Goal: Task Accomplishment & Management: Complete application form

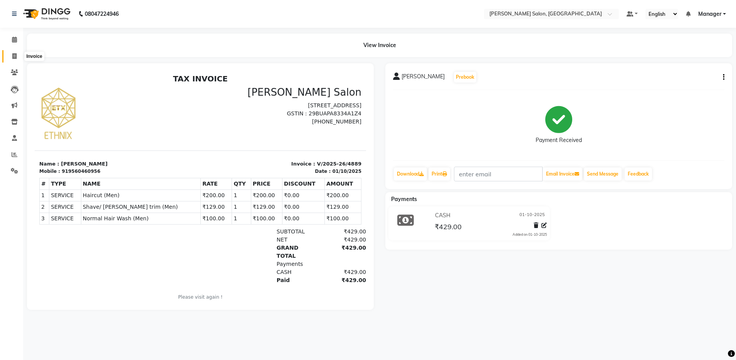
click at [15, 59] on span at bounding box center [14, 56] width 13 height 9
select select "service"
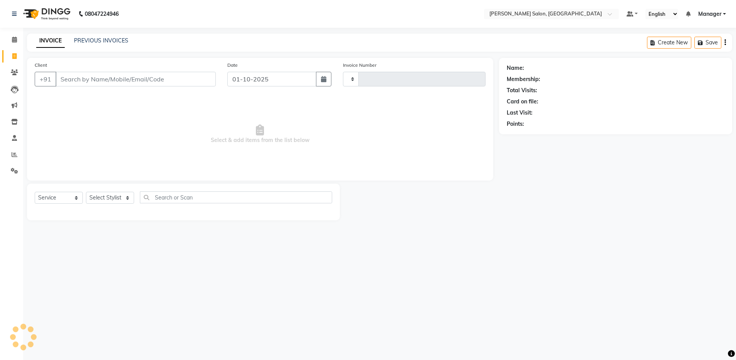
type input "4892"
select select "4781"
click at [99, 197] on select "Select Stylist Aarthi Abhishek Aisha Barbhuiya Aman Arjun Viswanathan Deep dolm…" at bounding box center [110, 198] width 48 height 12
select select "28897"
click at [86, 192] on select "Select Stylist Aarthi Abhishek Aisha Barbhuiya Aman Arjun Viswanathan Deep dolm…" at bounding box center [110, 198] width 48 height 12
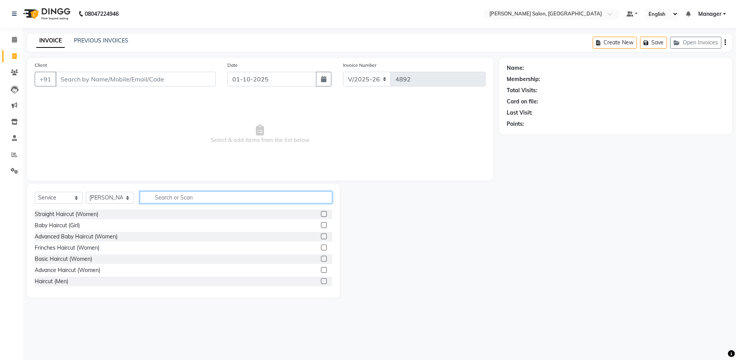
click at [162, 197] on input "text" at bounding box center [236, 197] width 192 height 12
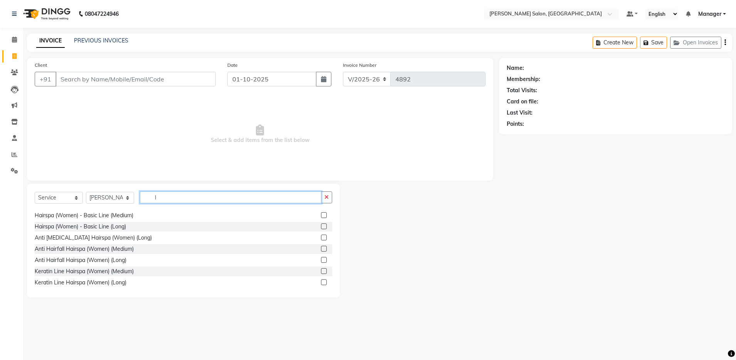
scroll to position [56, 0]
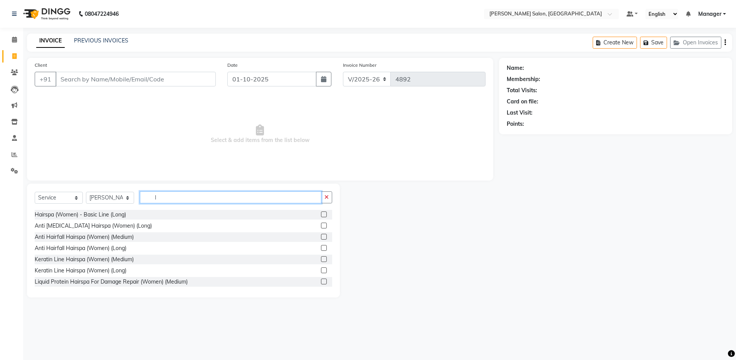
type input "l"
click at [168, 253] on div "Baby Haircut (Girl) Normal Hair Wash (Women) (Medium) Normal Hair Wash (Women) …" at bounding box center [184, 247] width 298 height 77
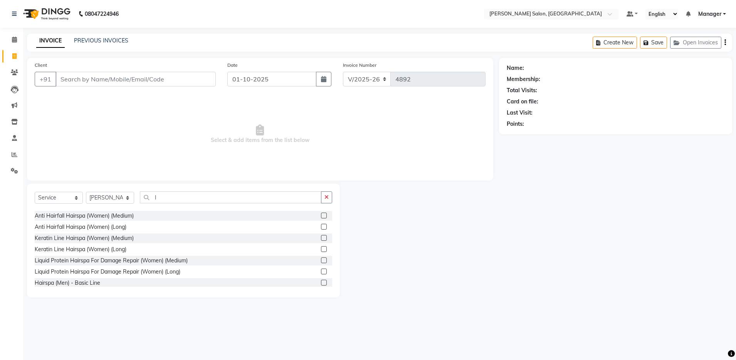
scroll to position [94, 0]
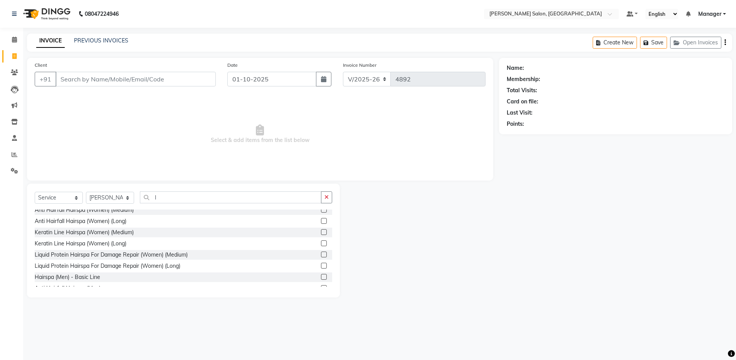
drag, startPoint x: 208, startPoint y: 273, endPoint x: 192, endPoint y: 266, distance: 17.6
click at [192, 266] on div "Liquid Protein Hairspa For Damage Repair (Women) (Long)" at bounding box center [184, 266] width 298 height 10
click at [321, 266] on label at bounding box center [324, 266] width 6 height 6
click at [321, 266] on input "checkbox" at bounding box center [323, 265] width 5 height 5
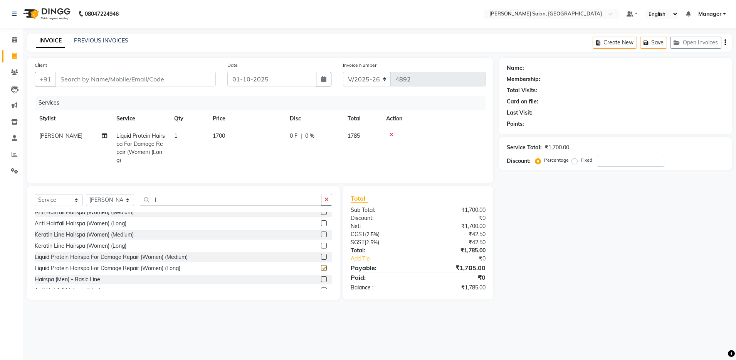
checkbox input "false"
click at [177, 206] on input "l" at bounding box center [231, 200] width 182 height 12
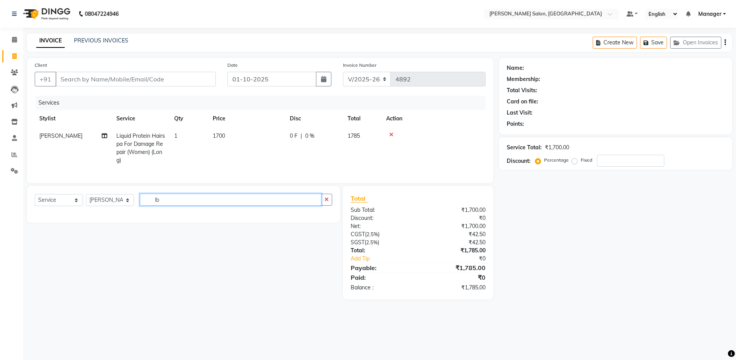
scroll to position [0, 0]
type input "l"
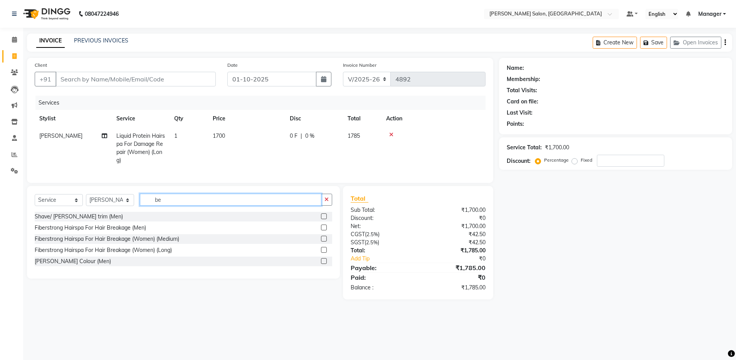
click at [176, 206] on input "be" at bounding box center [231, 200] width 182 height 12
type input "b"
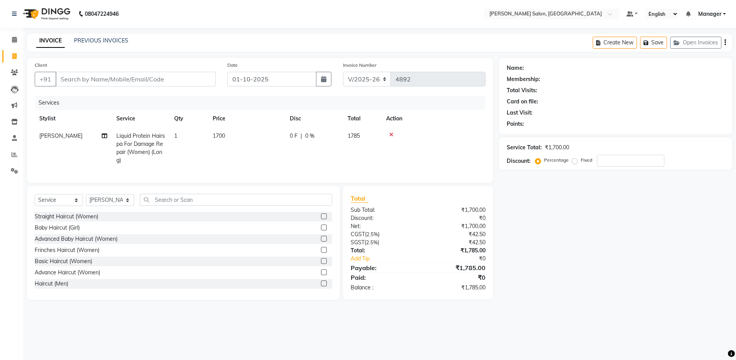
click at [321, 219] on label at bounding box center [324, 216] width 6 height 6
click at [321, 219] on input "checkbox" at bounding box center [323, 216] width 5 height 5
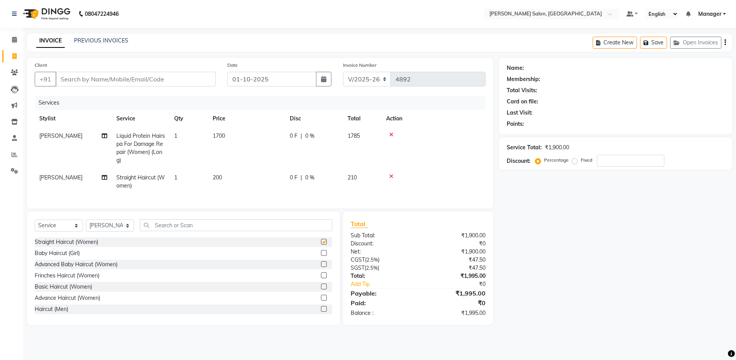
checkbox input "false"
click at [118, 231] on select "Select Stylist Aarthi Abhishek Aisha Barbhuiya Aman Arjun Viswanathan Deep dolm…" at bounding box center [110, 225] width 48 height 12
select select "83077"
click at [86, 227] on select "Select Stylist Aarthi Abhishek Aisha Barbhuiya Aman Arjun Viswanathan Deep dolm…" at bounding box center [110, 225] width 48 height 12
click at [174, 231] on input "text" at bounding box center [236, 225] width 192 height 12
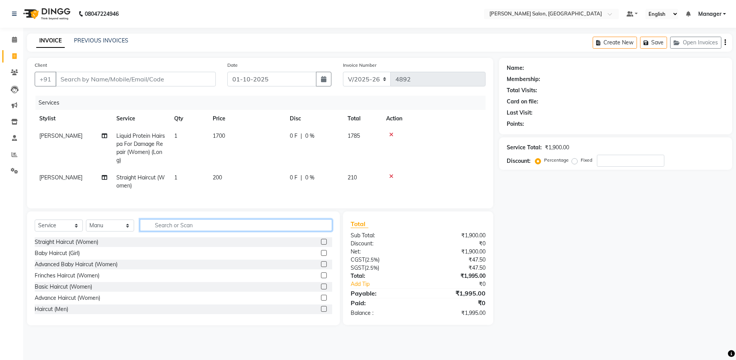
type input "b"
click at [321, 312] on label at bounding box center [324, 309] width 6 height 6
click at [321, 312] on input "checkbox" at bounding box center [323, 309] width 5 height 5
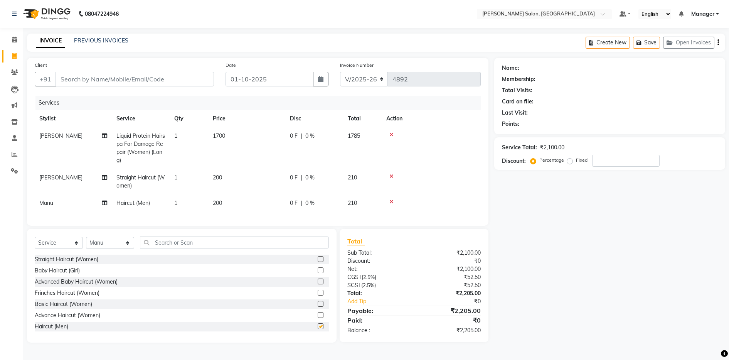
checkbox input "false"
click at [173, 248] on input "text" at bounding box center [234, 242] width 189 height 12
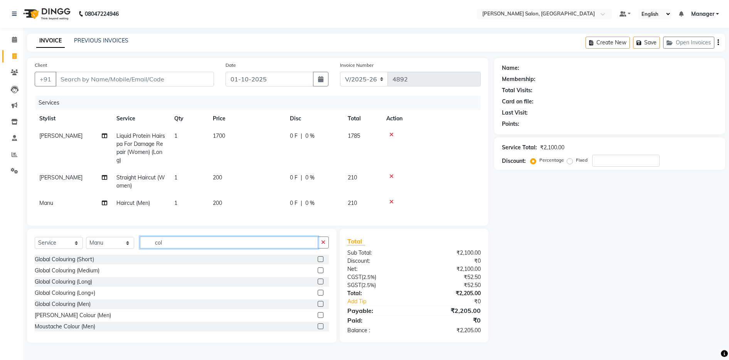
type input "col"
click at [318, 307] on label at bounding box center [321, 304] width 6 height 6
click at [318, 307] on input "checkbox" at bounding box center [320, 304] width 5 height 5
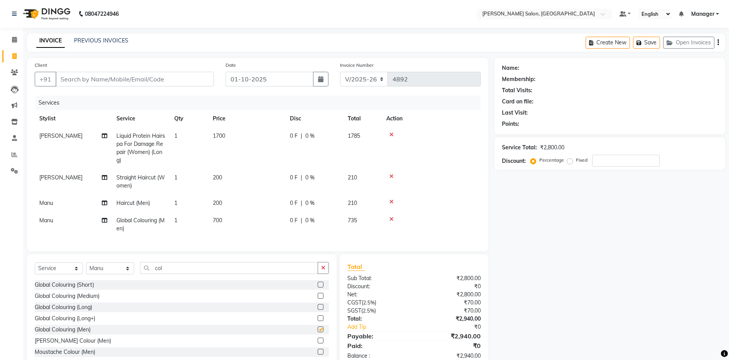
checkbox input "false"
click at [381, 139] on td "1785" at bounding box center [362, 148] width 39 height 42
select select "28897"
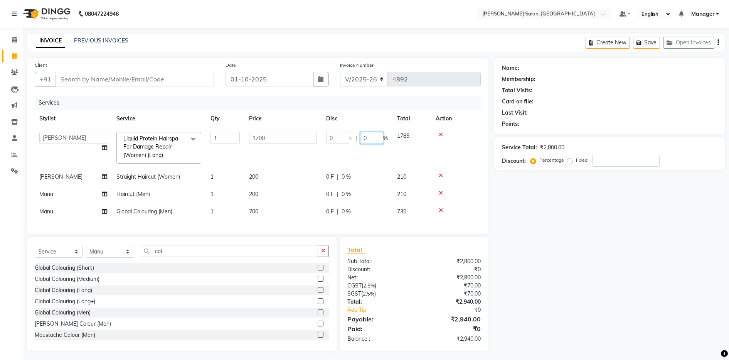
click at [376, 139] on input "0" at bounding box center [371, 138] width 23 height 12
drag, startPoint x: 606, startPoint y: 258, endPoint x: 574, endPoint y: 197, distance: 69.0
click at [592, 192] on div "Name: Membership: Total Visits: Card on file: Last Visit: Points: Service Total…" at bounding box center [612, 204] width 237 height 293
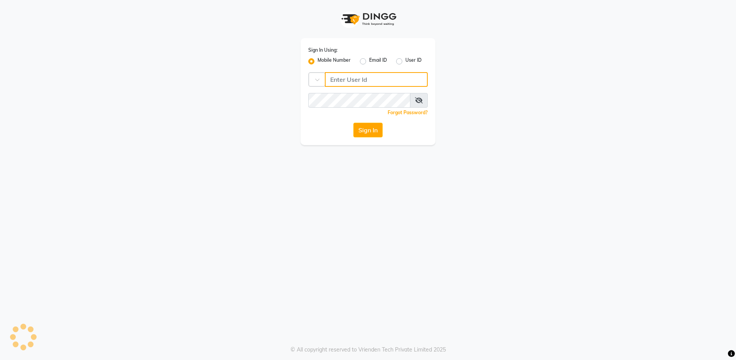
type input "8310081242"
click at [364, 136] on button "Sign In" at bounding box center [368, 130] width 29 height 15
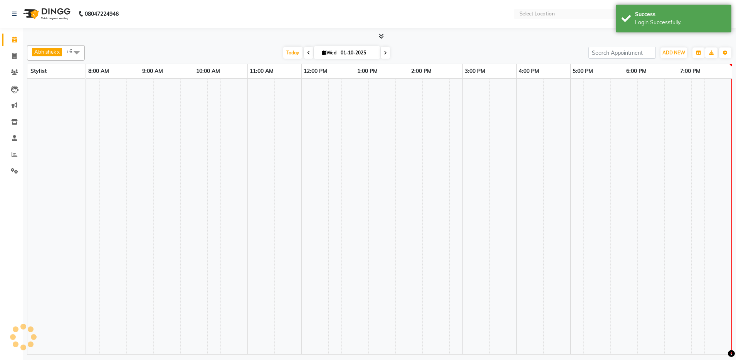
select select "en"
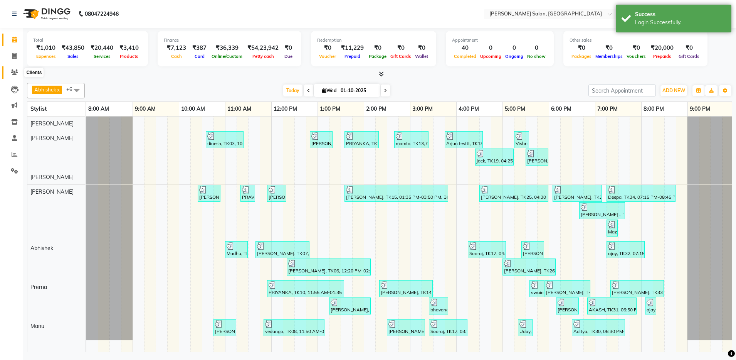
click at [13, 74] on icon at bounding box center [14, 72] width 7 height 6
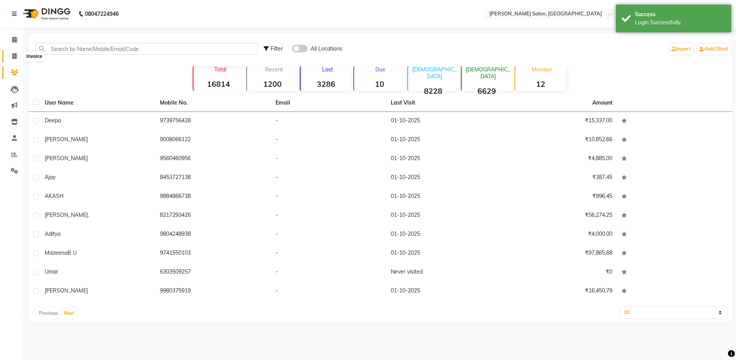
click at [11, 52] on span at bounding box center [14, 56] width 13 height 9
select select "4781"
select select "service"
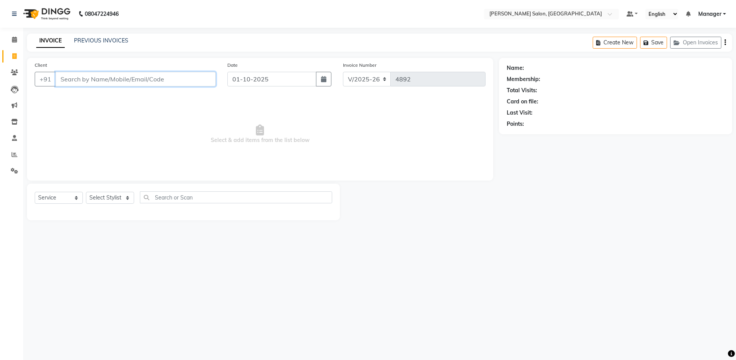
click at [78, 79] on input "Client" at bounding box center [136, 79] width 160 height 15
drag, startPoint x: 104, startPoint y: 189, endPoint x: 104, endPoint y: 198, distance: 8.5
click at [104, 198] on div "Select Service Product Membership Package Voucher Prepaid Gift Card Select Styl…" at bounding box center [183, 202] width 313 height 37
click at [104, 198] on select "Select Stylist Aarthi Abhishek Aisha Barbhuiya Aman Arjun Viswanathan Deep dolm…" at bounding box center [110, 198] width 48 height 12
select select "28897"
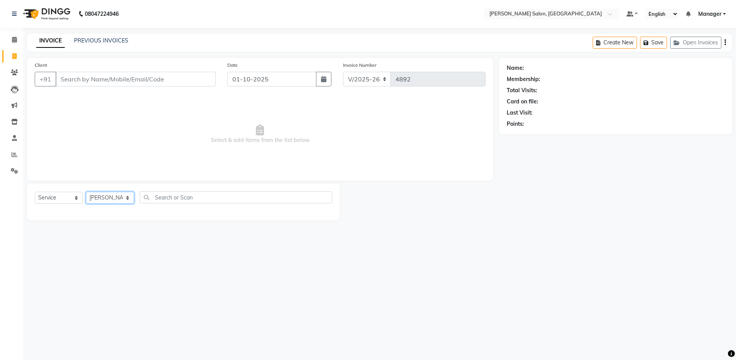
click at [86, 192] on select "Select Stylist Aarthi Abhishek Aisha Barbhuiya Aman Arjun Viswanathan Deep dolm…" at bounding box center [110, 198] width 48 height 12
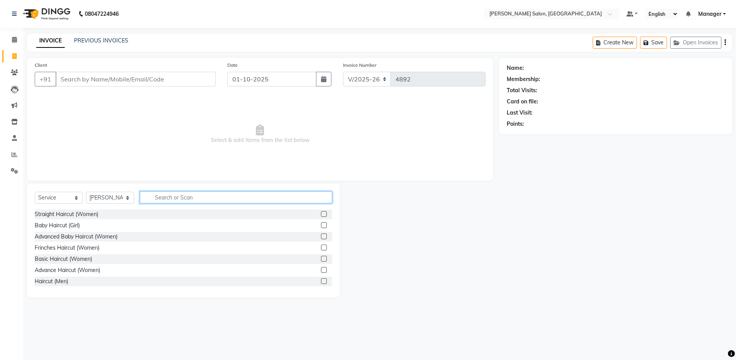
click at [168, 196] on input "text" at bounding box center [236, 197] width 192 height 12
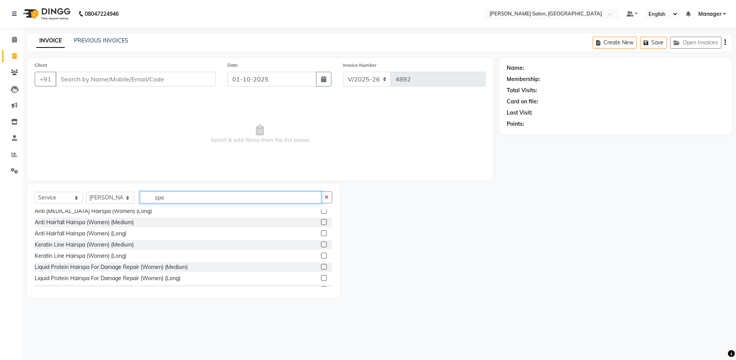
scroll to position [42, 0]
type input "spa"
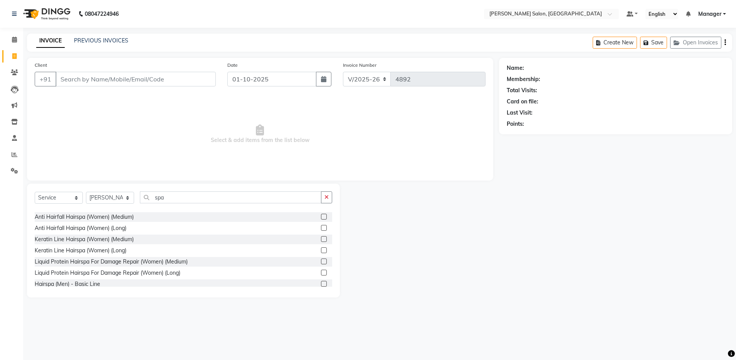
click at [321, 271] on label at bounding box center [324, 273] width 6 height 6
click at [321, 271] on input "checkbox" at bounding box center [323, 272] width 5 height 5
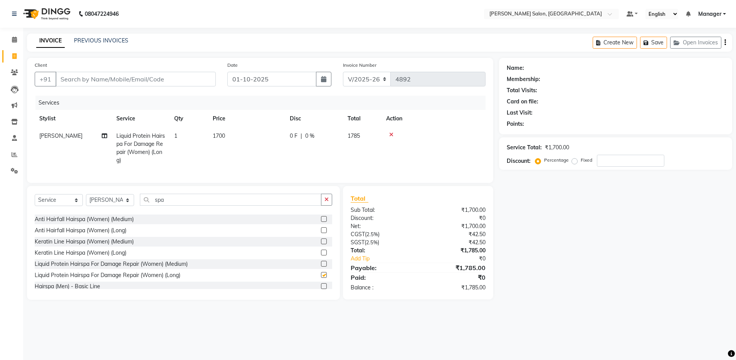
checkbox input "false"
click at [179, 206] on input "spa" at bounding box center [231, 200] width 182 height 12
type input "s"
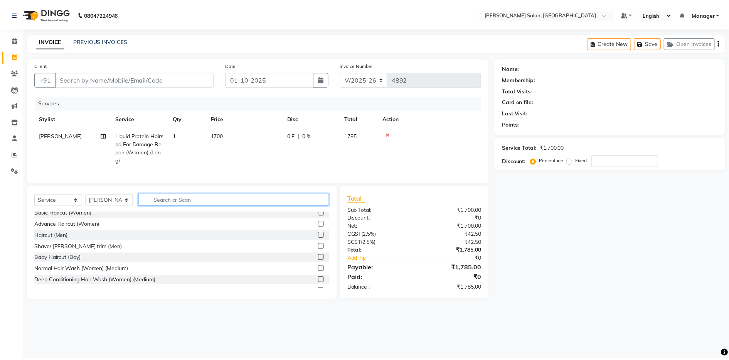
scroll to position [0, 0]
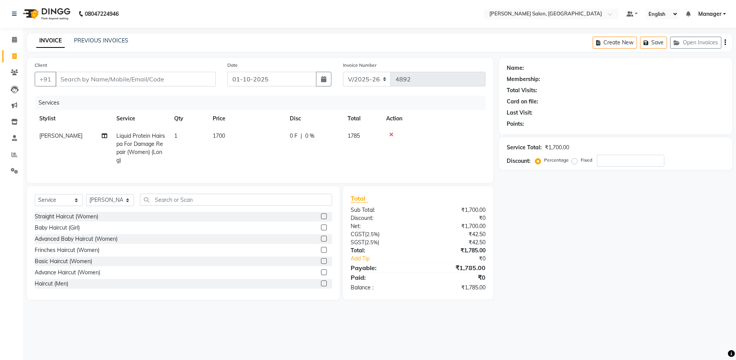
click at [321, 219] on label at bounding box center [324, 216] width 6 height 6
click at [321, 219] on input "checkbox" at bounding box center [323, 216] width 5 height 5
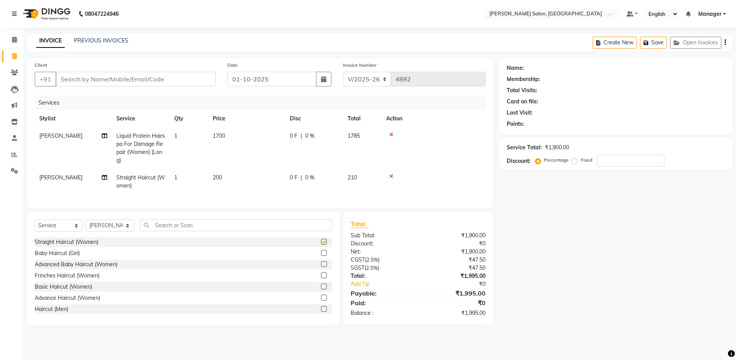
checkbox input "false"
click at [195, 231] on input "text" at bounding box center [236, 225] width 192 height 12
click at [321, 312] on label at bounding box center [324, 309] width 6 height 6
click at [321, 312] on input "checkbox" at bounding box center [323, 309] width 5 height 5
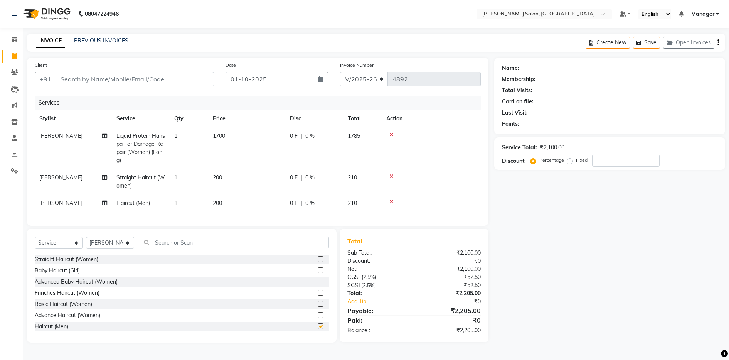
checkbox input "false"
click at [172, 248] on input "text" at bounding box center [234, 242] width 189 height 12
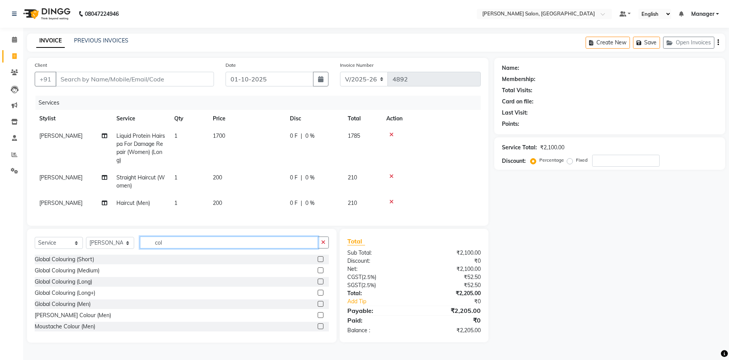
type input "col"
click at [318, 318] on label at bounding box center [321, 315] width 6 height 6
click at [318, 318] on input "checkbox" at bounding box center [320, 315] width 5 height 5
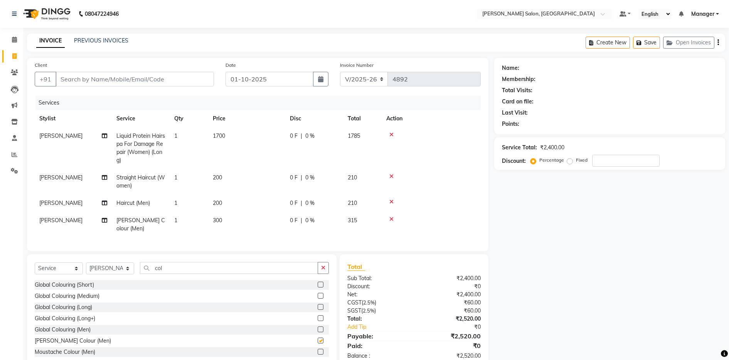
checkbox input "false"
click at [392, 219] on icon at bounding box center [391, 218] width 4 height 5
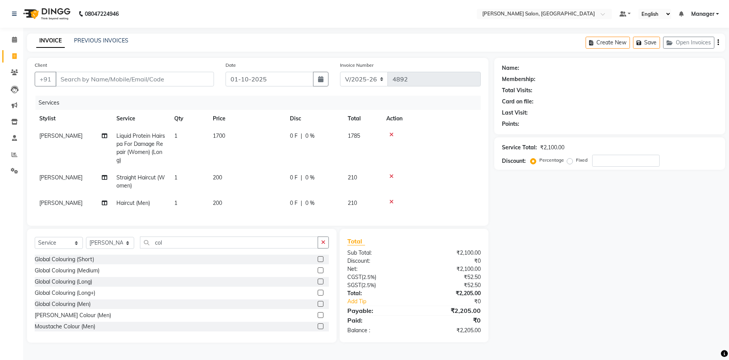
click at [318, 307] on label at bounding box center [321, 304] width 6 height 6
click at [318, 307] on input "checkbox" at bounding box center [320, 304] width 5 height 5
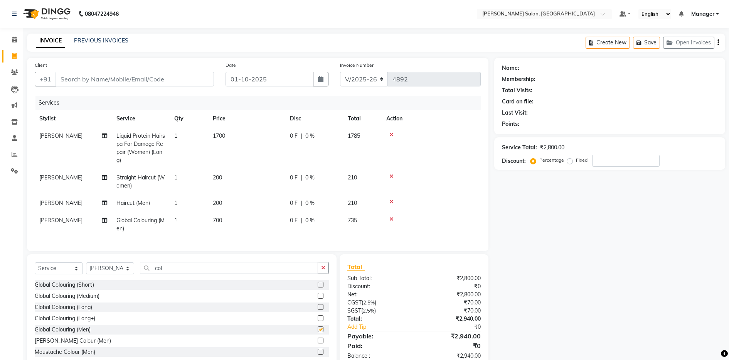
checkbox input "false"
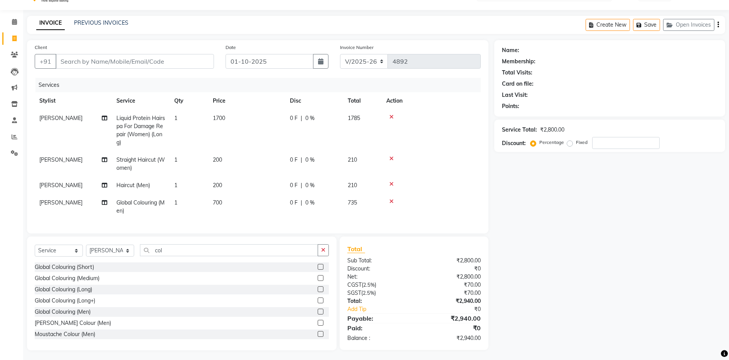
scroll to position [27, 0]
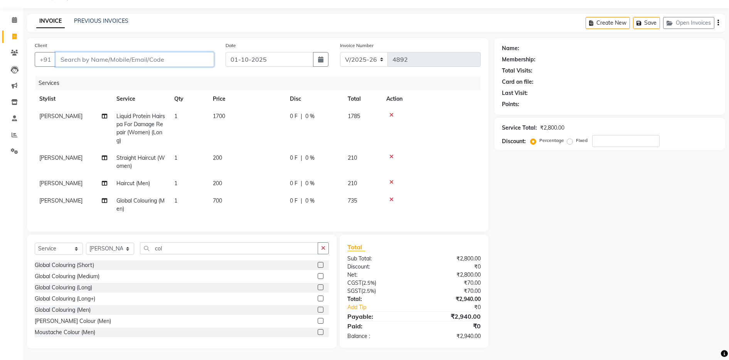
click at [94, 52] on input "Client" at bounding box center [135, 59] width 158 height 15
type input "9"
type input "0"
type input "9985559951"
click at [206, 56] on span "Add Client" at bounding box center [194, 60] width 30 height 8
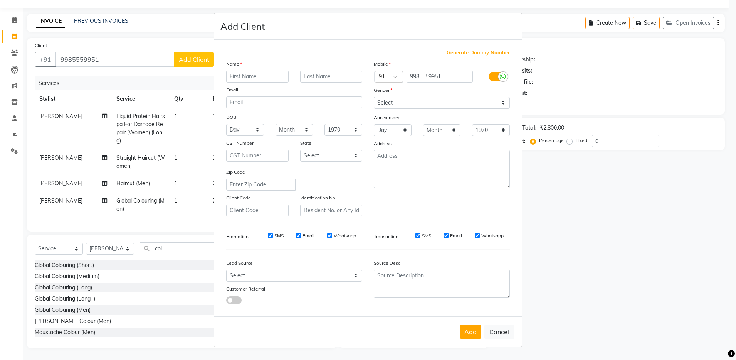
click at [246, 78] on input "text" at bounding box center [257, 77] width 62 height 12
type input "divya"
click at [391, 103] on select "Select Male Female Other Prefer Not To Say" at bounding box center [442, 103] width 136 height 12
select select "female"
click at [374, 97] on select "Select Male Female Other Prefer Not To Say" at bounding box center [442, 103] width 136 height 12
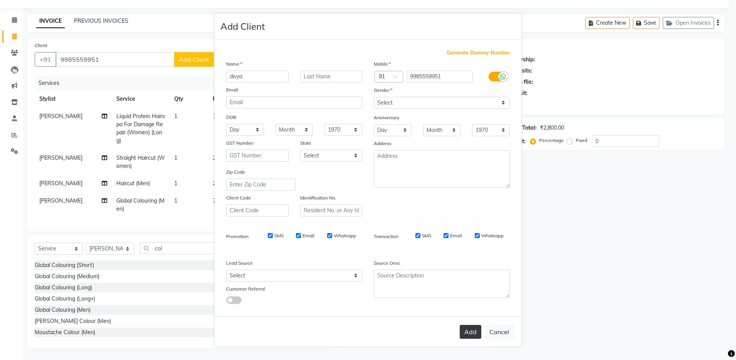
click at [473, 331] on button "Add" at bounding box center [471, 332] width 22 height 14
select select
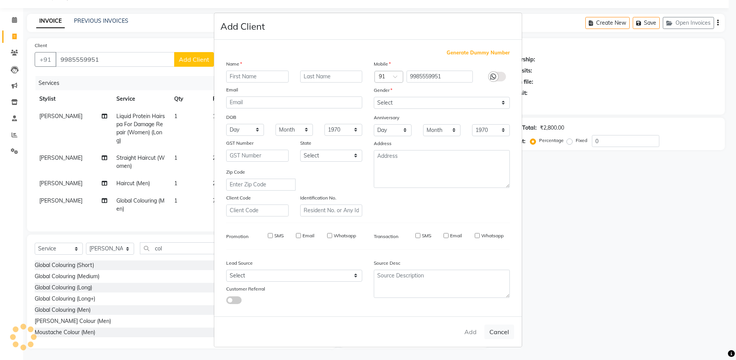
select select
checkbox input "false"
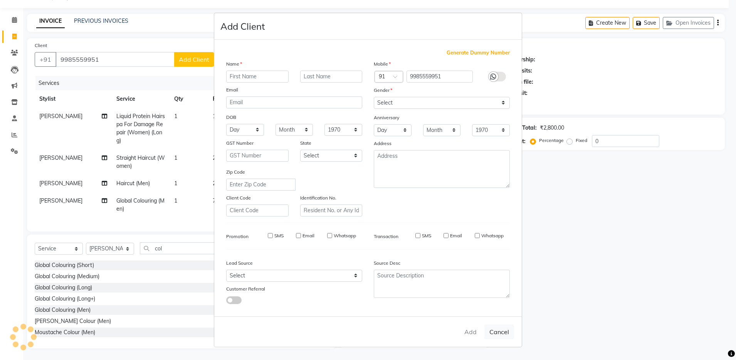
checkbox input "false"
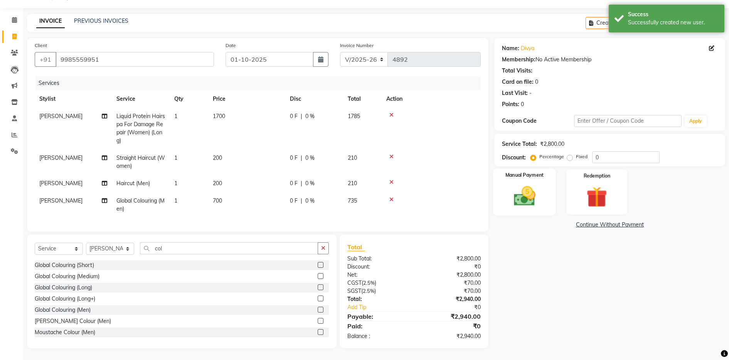
click at [527, 189] on img at bounding box center [524, 196] width 35 height 25
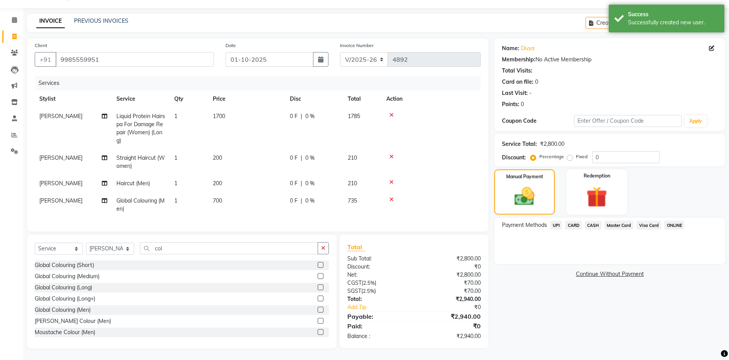
click at [556, 221] on span "UPI" at bounding box center [556, 225] width 12 height 9
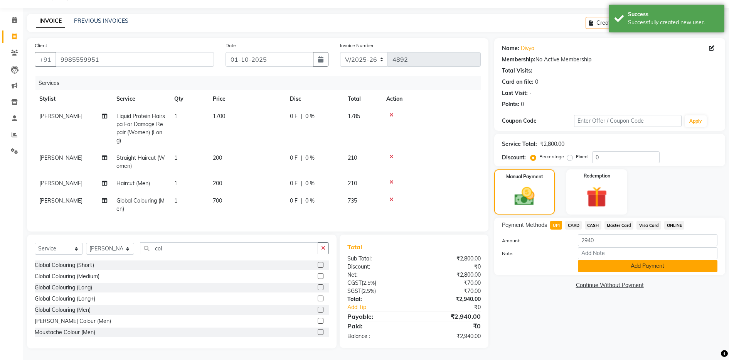
click at [598, 260] on button "Add Payment" at bounding box center [648, 266] width 140 height 12
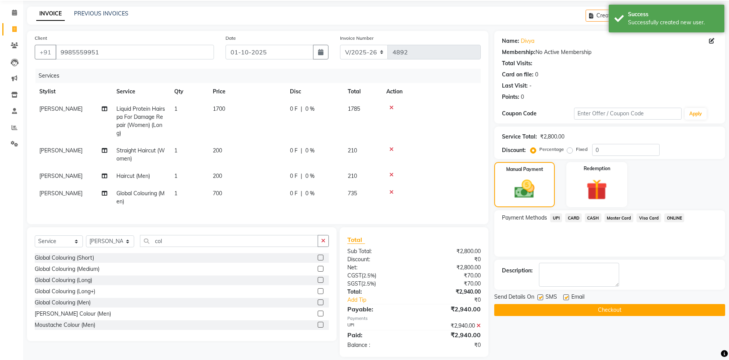
click at [568, 297] on label at bounding box center [566, 297] width 6 height 6
click at [568, 297] on input "checkbox" at bounding box center [565, 297] width 5 height 5
checkbox input "false"
click at [569, 310] on button "Checkout" at bounding box center [609, 310] width 231 height 12
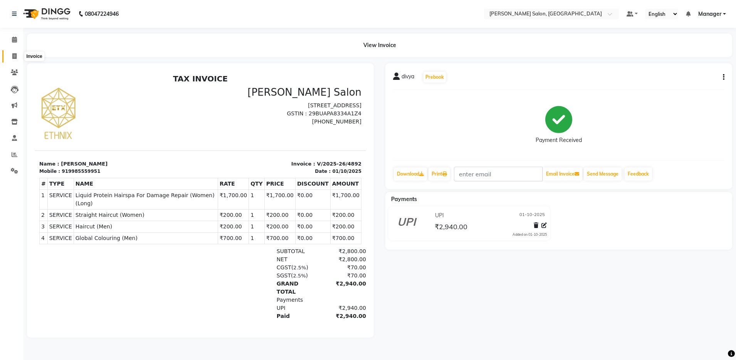
click at [15, 56] on icon at bounding box center [14, 56] width 4 height 6
select select "service"
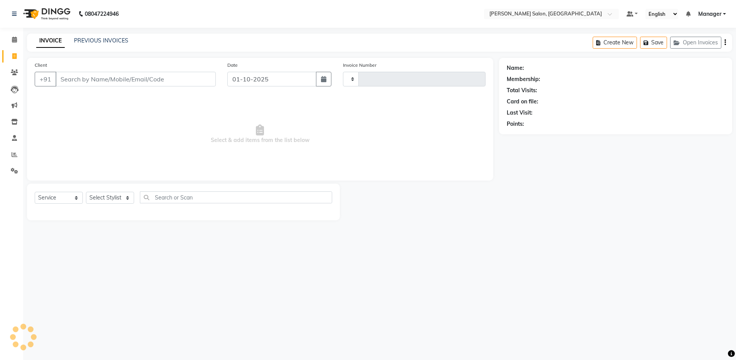
type input "4893"
select select "4781"
click at [82, 37] on link "PREVIOUS INVOICES" at bounding box center [101, 40] width 54 height 7
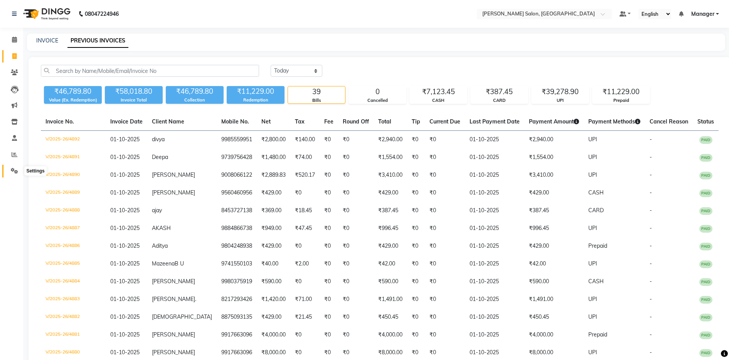
click at [13, 171] on icon at bounding box center [14, 171] width 7 height 6
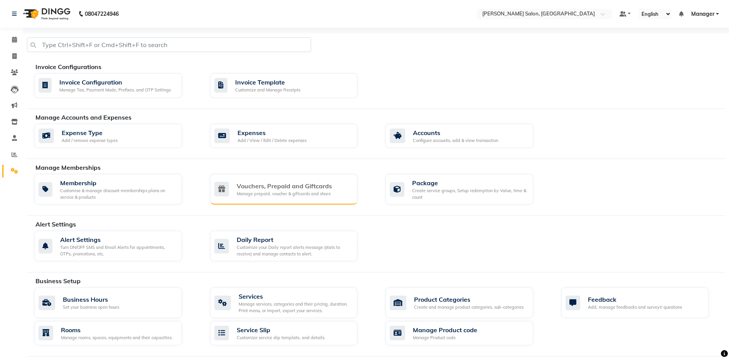
click at [280, 199] on div "Vouchers, Prepaid and Giftcards Manage prepaid, voucher & giftcards and share" at bounding box center [284, 189] width 148 height 30
click at [249, 253] on div "Customize your Daily report alerts message (stats to receive) and manage contac…" at bounding box center [294, 250] width 115 height 13
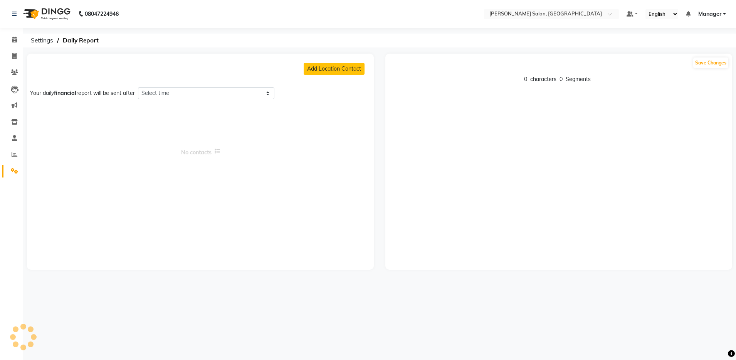
select select "1320"
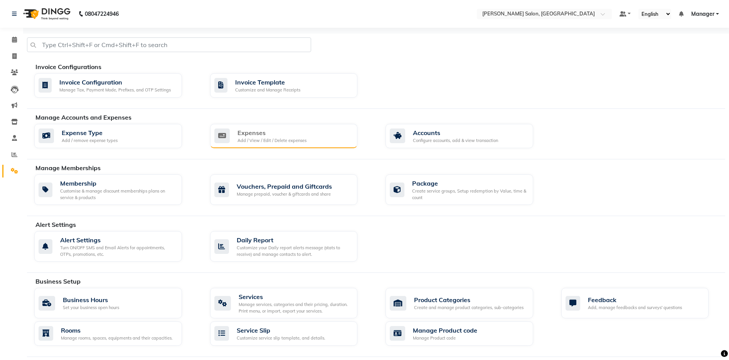
click at [270, 141] on div "Add / View / Edit / Delete expenses" at bounding box center [272, 140] width 69 height 7
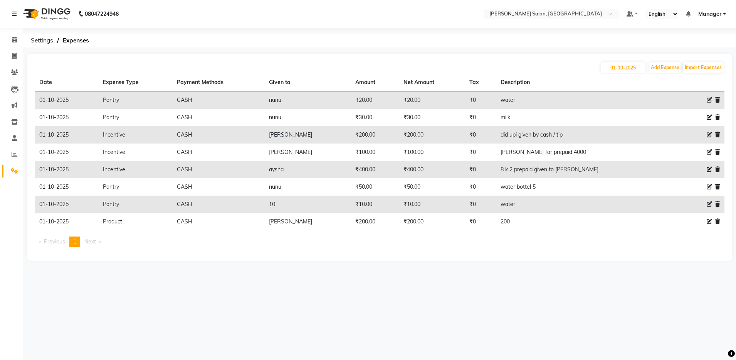
click at [0, 315] on html "08047224946 Select Location × Ethnix Salon, Bellandur Default Panel My Panel En…" at bounding box center [368, 180] width 736 height 360
click at [17, 54] on span at bounding box center [14, 56] width 13 height 9
select select "service"
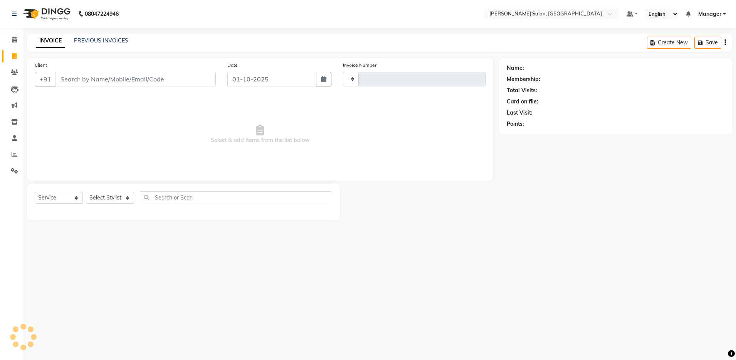
type input "4893"
select select "4781"
click at [90, 42] on link "PREVIOUS INVOICES" at bounding box center [101, 40] width 54 height 7
